Goal: Information Seeking & Learning: Learn about a topic

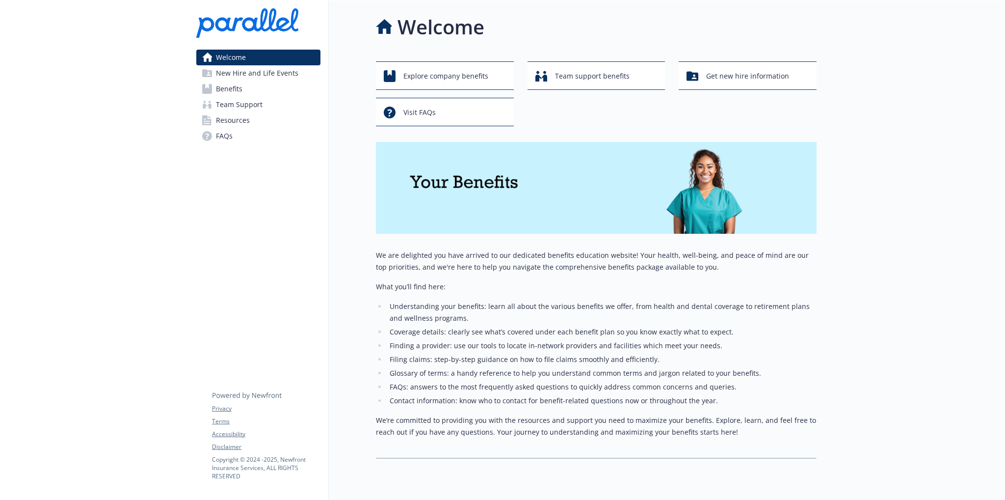
click at [222, 135] on span "FAQs" at bounding box center [224, 136] width 17 height 16
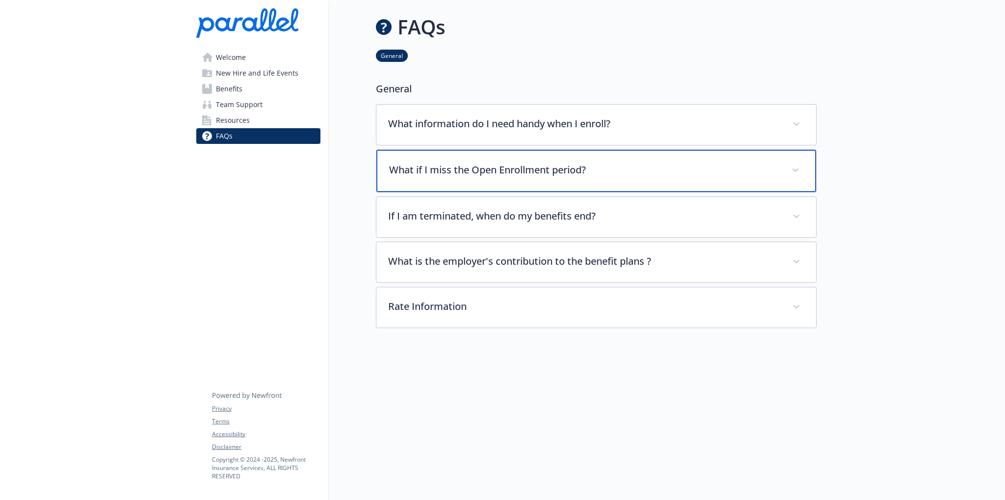
click at [464, 170] on p "What if I miss the Open Enrollment period?" at bounding box center [584, 169] width 391 height 15
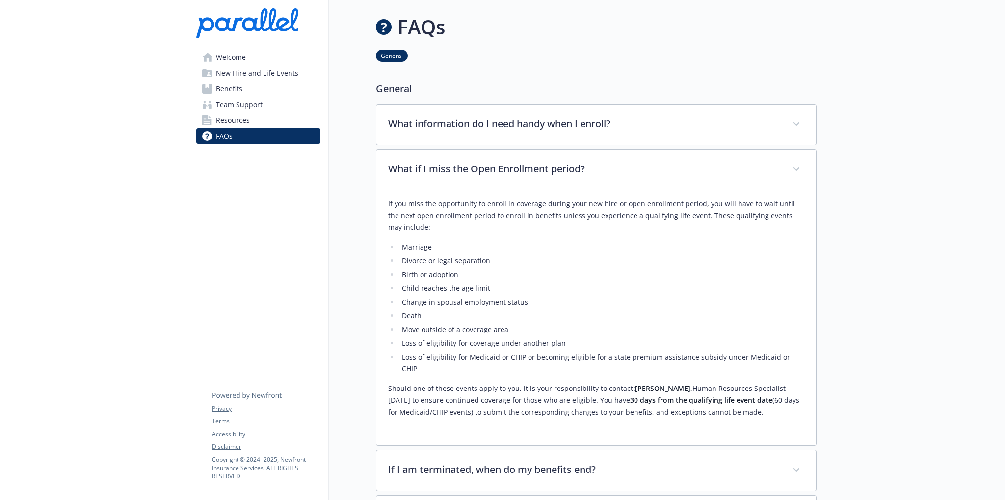
click at [10, 51] on div at bounding box center [94, 362] width 188 height 725
